Goal: Information Seeking & Learning: Check status

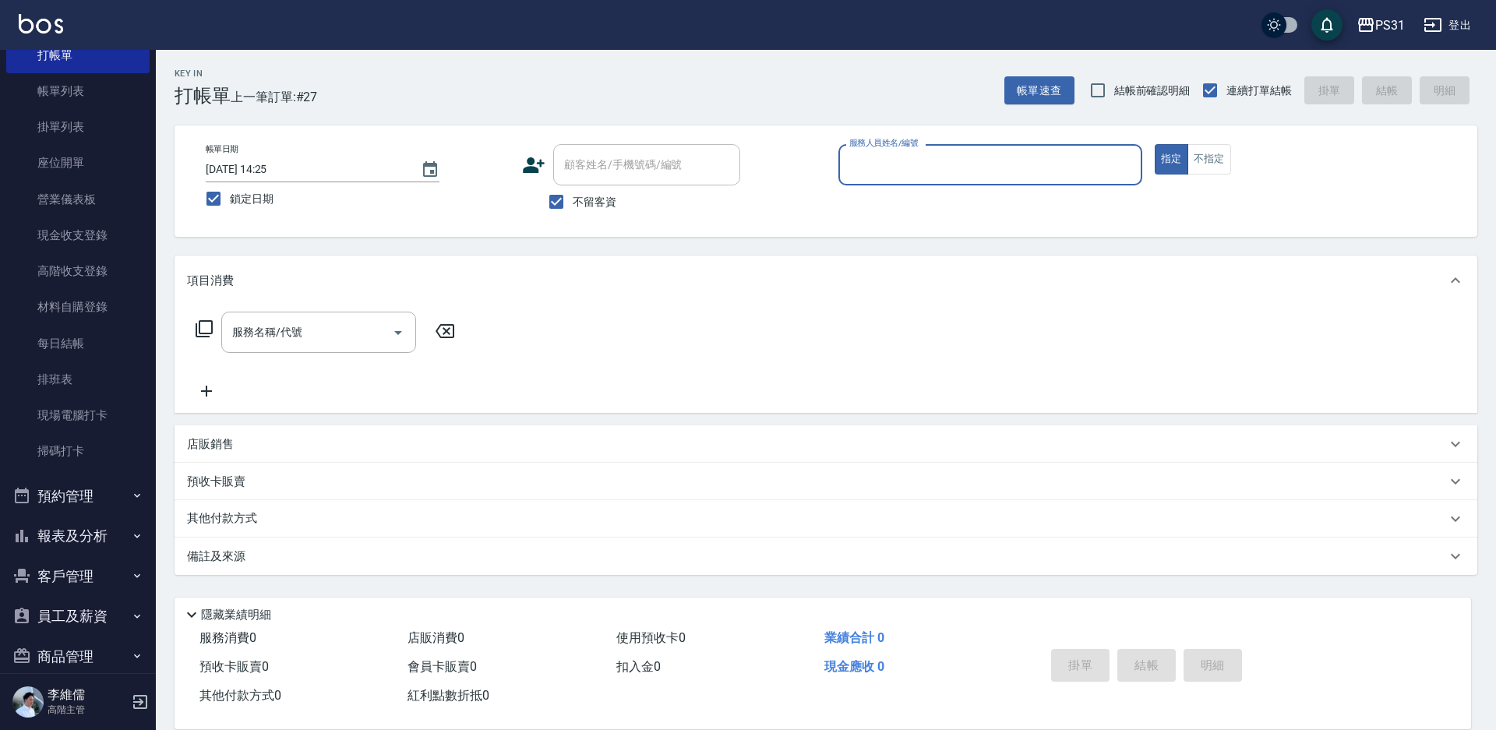
scroll to position [168, 0]
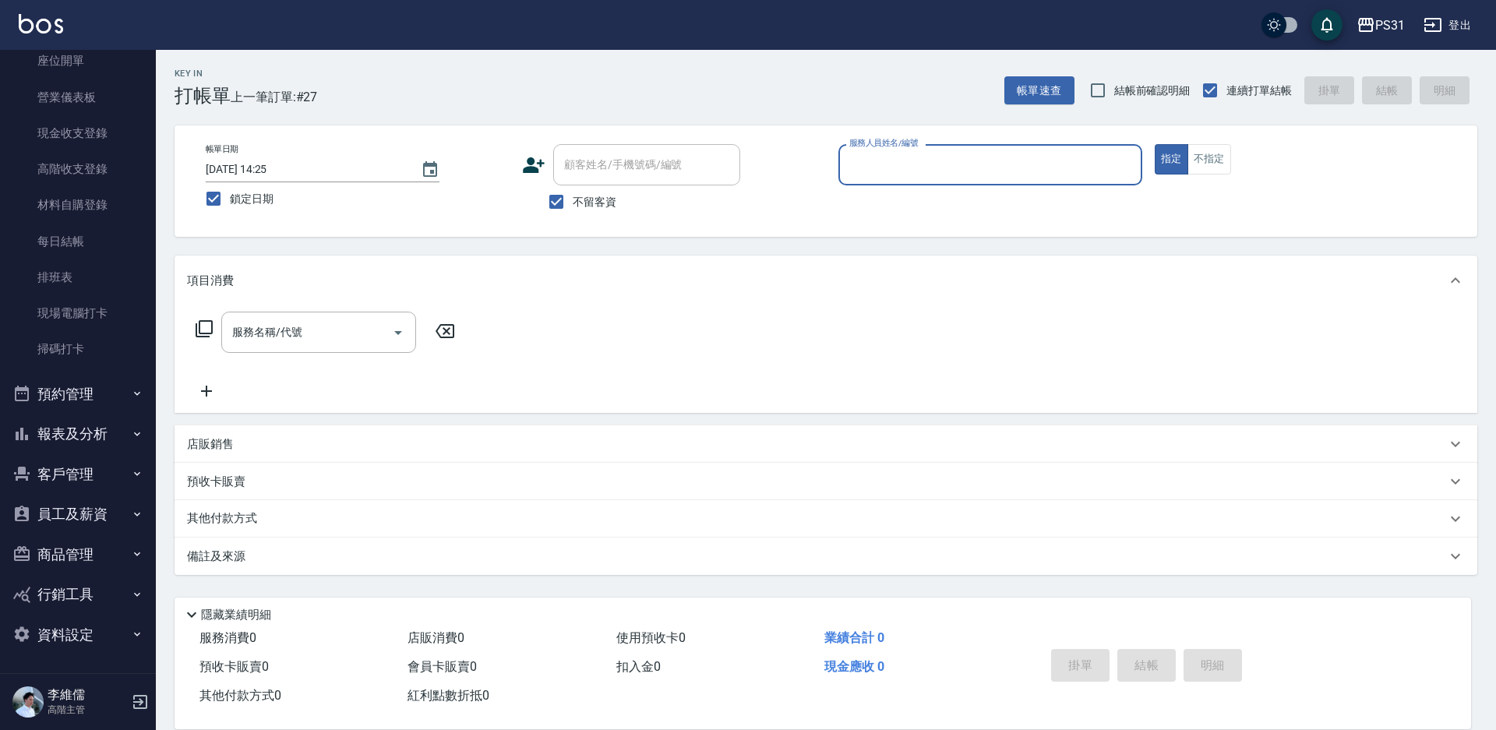
click at [74, 435] on button "報表及分析" at bounding box center [77, 434] width 143 height 41
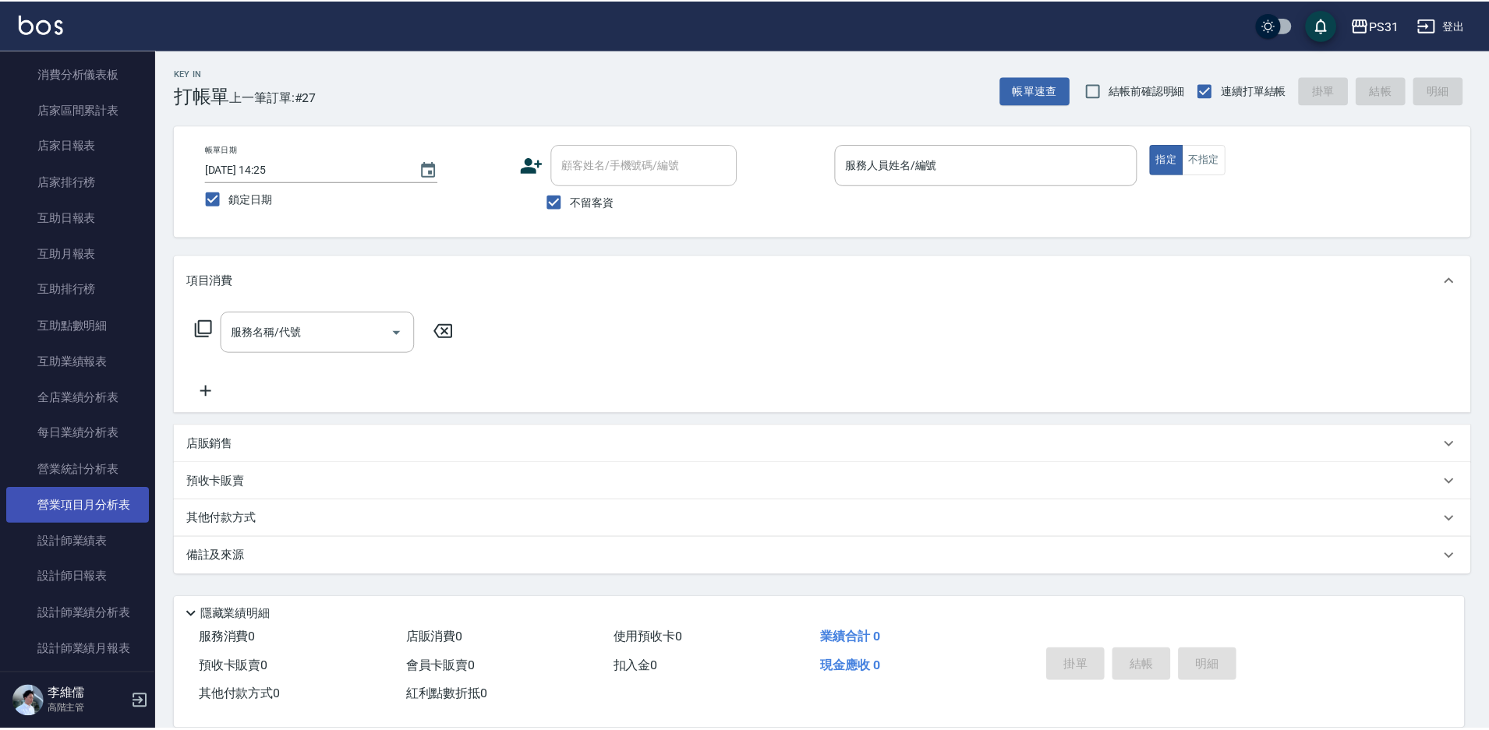
scroll to position [635, 0]
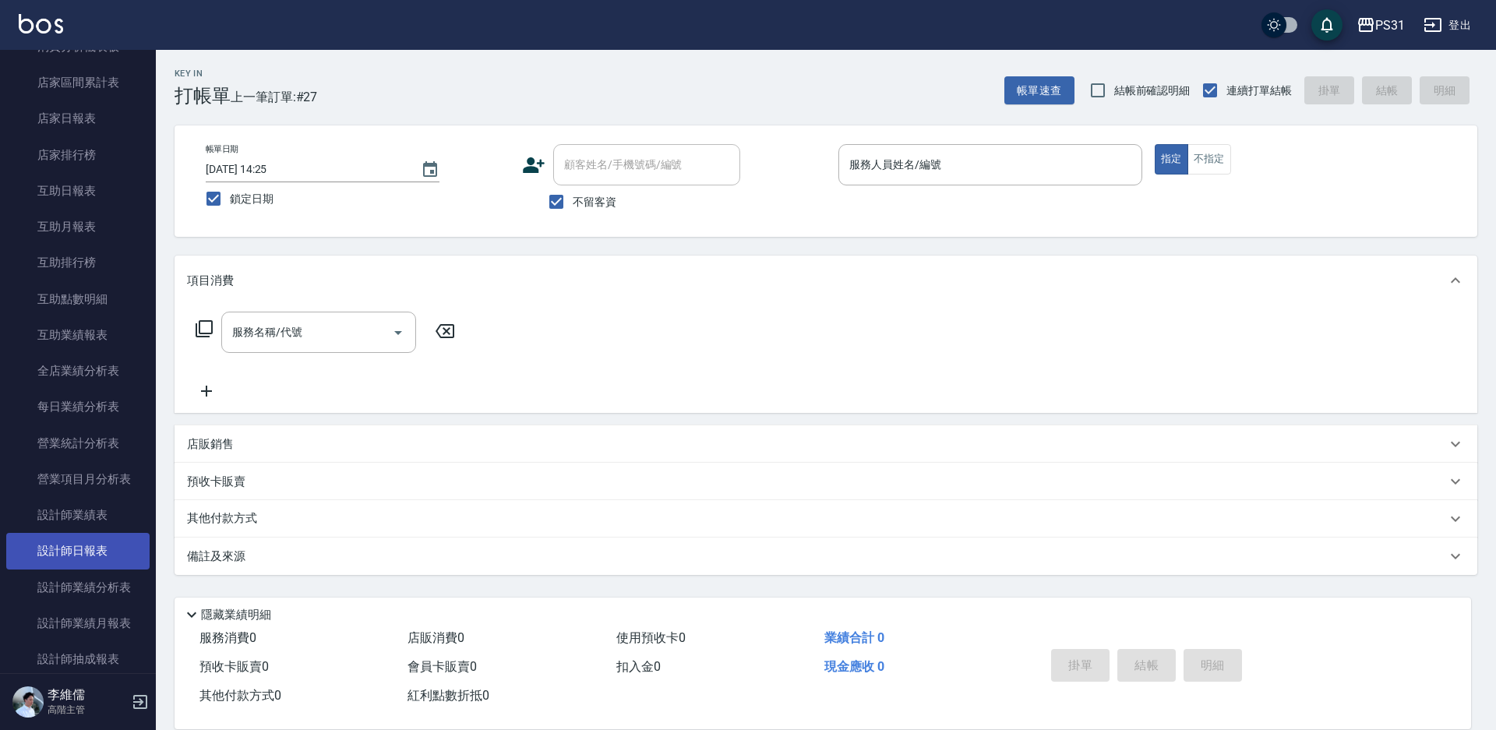
click at [90, 546] on link "設計師日報表" at bounding box center [77, 551] width 143 height 36
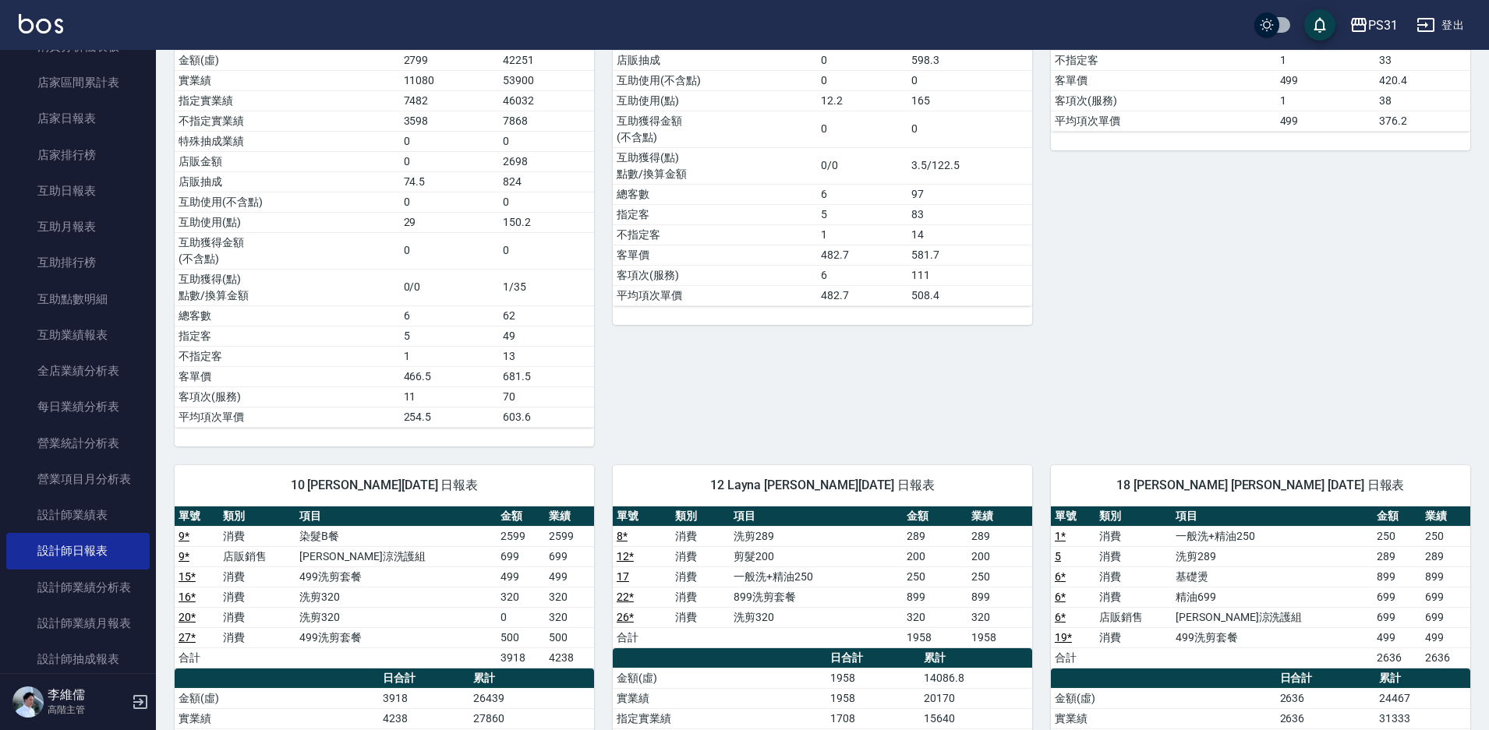
scroll to position [779, 0]
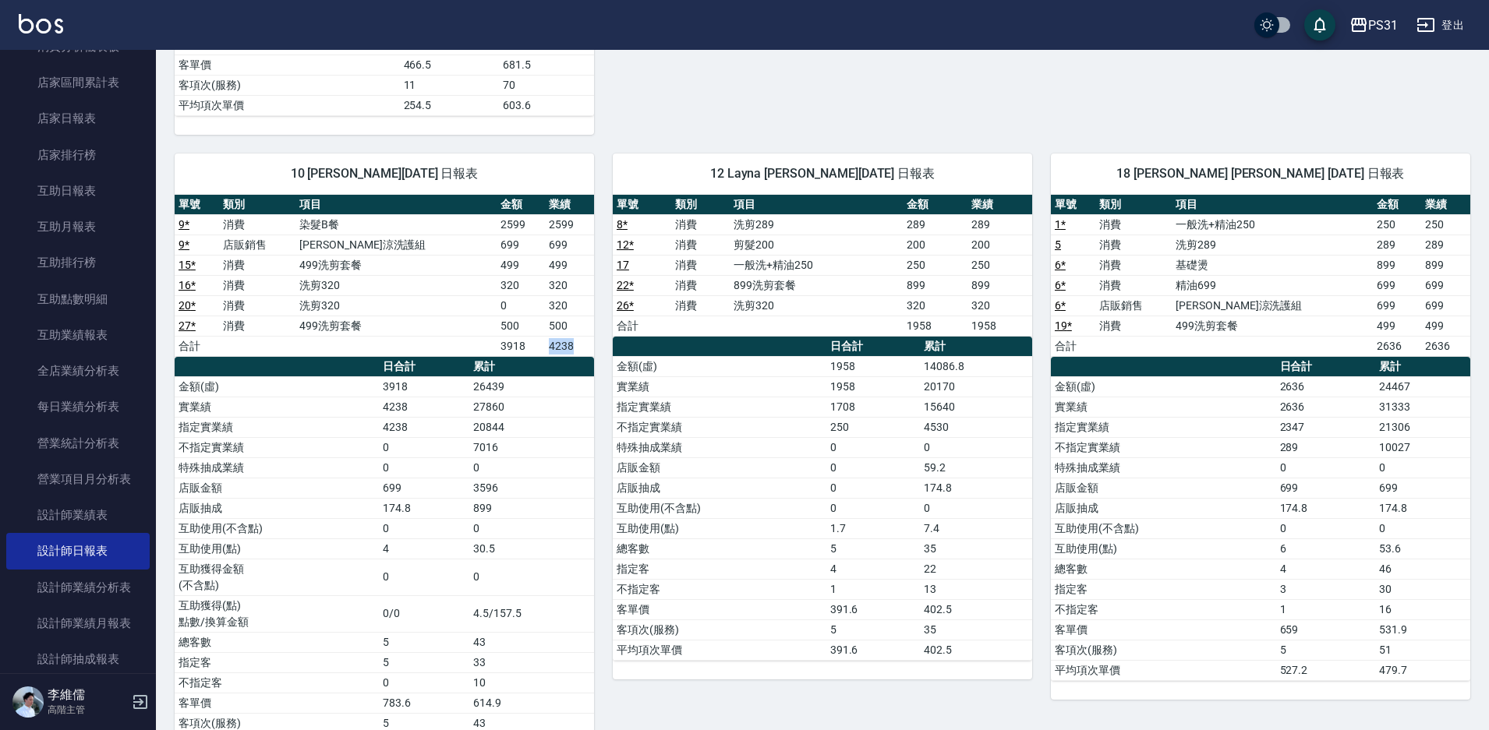
drag, startPoint x: 523, startPoint y: 342, endPoint x: 593, endPoint y: 344, distance: 70.2
click at [593, 344] on div "2 Bille [PERSON_NAME][DATE] 日報表 單號 類別 項目 金額 業績 2 消費 精油699 0 699 2 消費 還原酸護髮or頭皮隔…" at bounding box center [813, 74] width 1314 height 1398
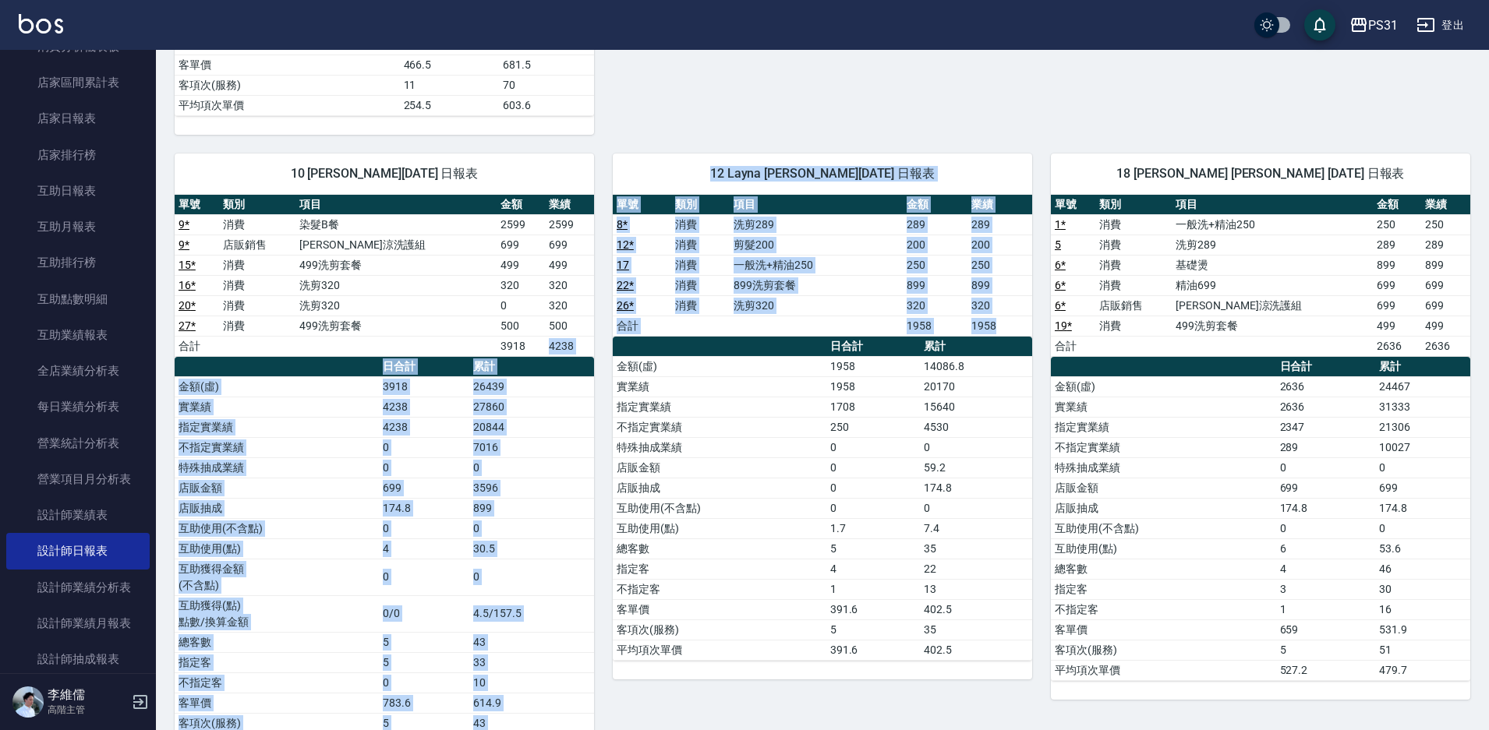
click at [587, 362] on th "累計" at bounding box center [531, 367] width 125 height 20
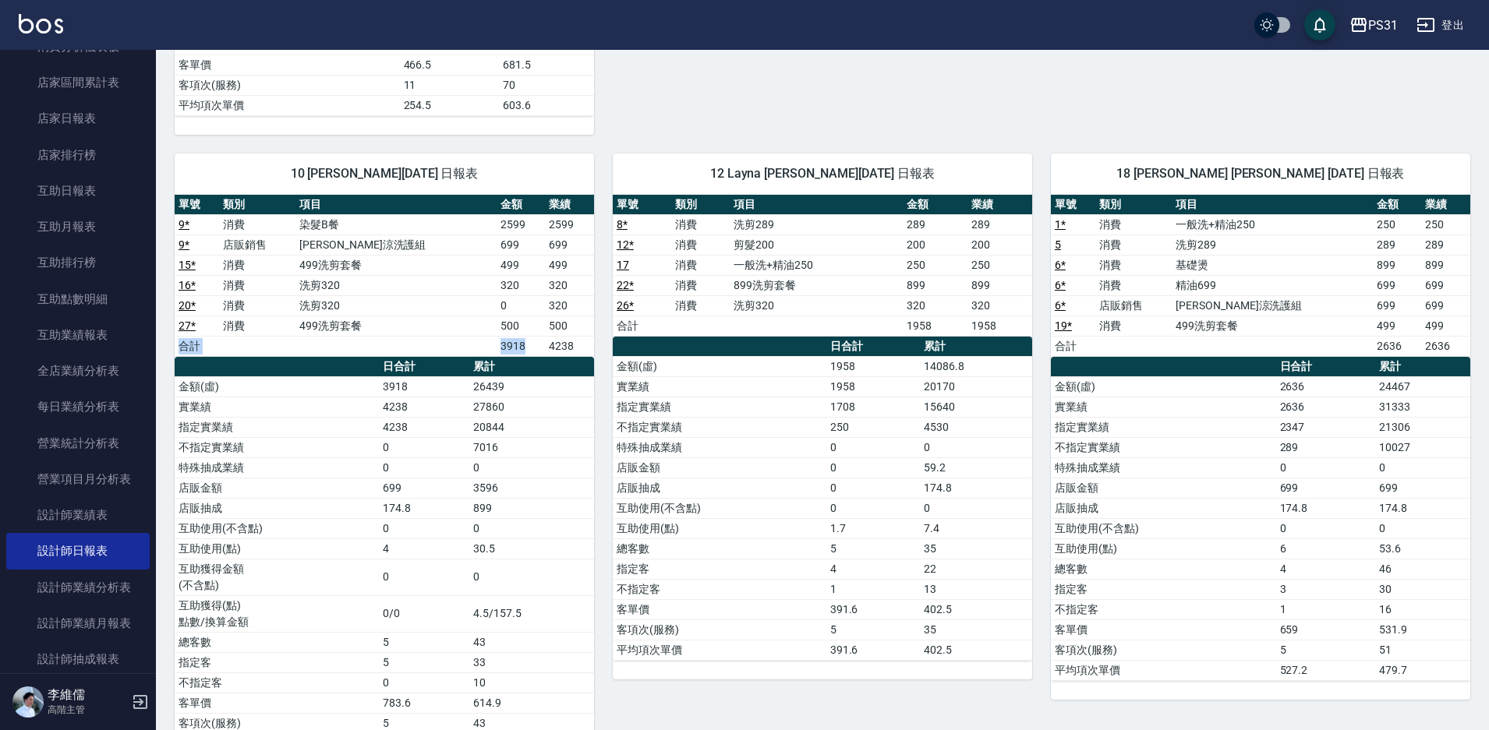
drag, startPoint x: 553, startPoint y: 335, endPoint x: 595, endPoint y: 331, distance: 43.0
click at [597, 334] on div "2 Bille [PERSON_NAME][DATE] 日報表 單號 類別 項目 金額 業績 2 消費 精油699 0 699 2 消費 還原酸護髮or頭皮隔…" at bounding box center [813, 74] width 1314 height 1398
click at [530, 303] on td "0" at bounding box center [520, 305] width 49 height 20
drag, startPoint x: 373, startPoint y: 257, endPoint x: 501, endPoint y: 278, distance: 129.5
click at [501, 278] on tbody "9 * 消費 染髮B餐 2599 2599 9 * 店販銷售 水水沁涼洗護組 699 699 15 * 消費 499洗剪套餐 499 499 16 * 消費 …" at bounding box center [384, 285] width 419 height 142
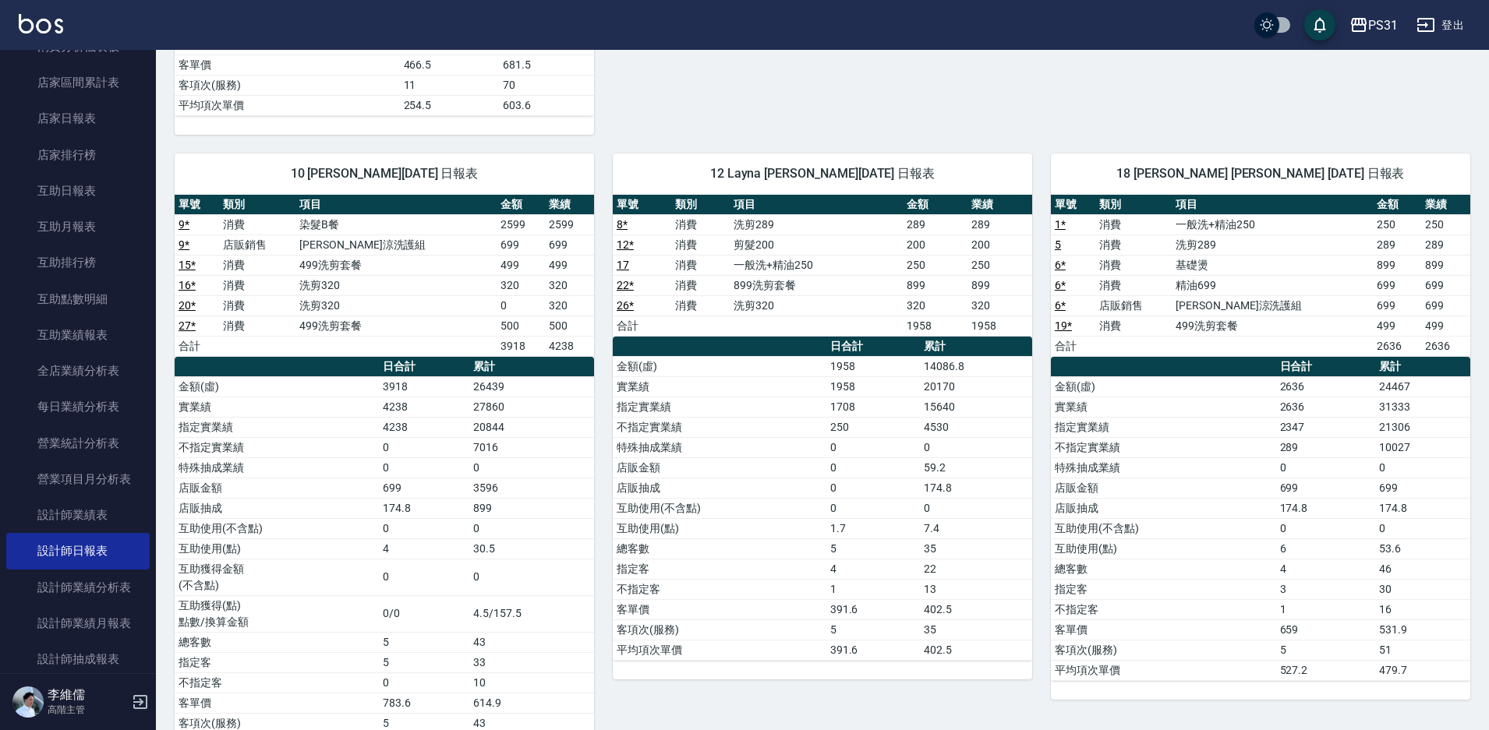
click at [523, 303] on td "0" at bounding box center [520, 305] width 49 height 20
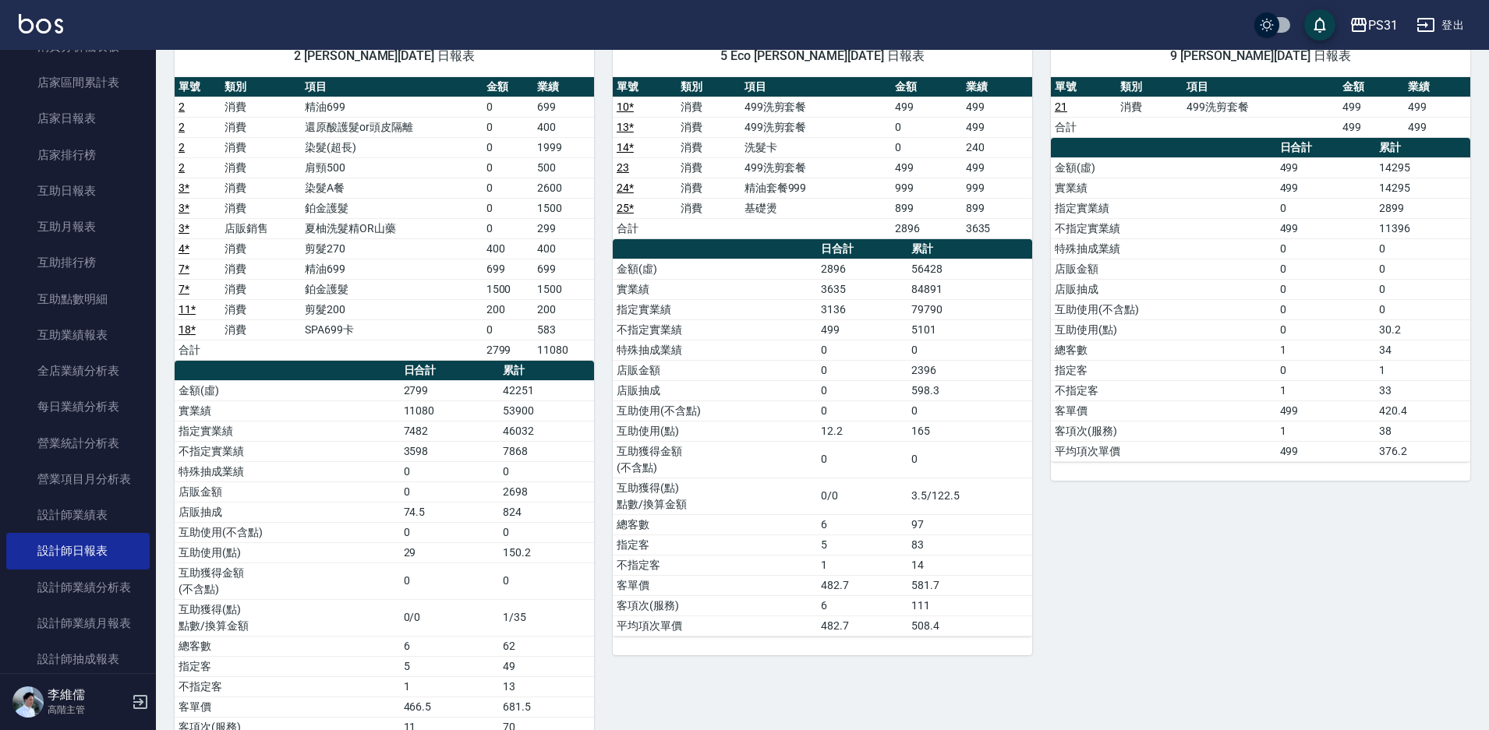
scroll to position [0, 0]
